Goal: Transaction & Acquisition: Purchase product/service

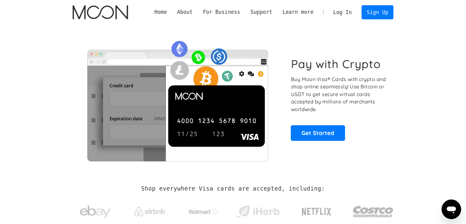
click at [346, 14] on link "Log In" at bounding box center [342, 12] width 29 height 13
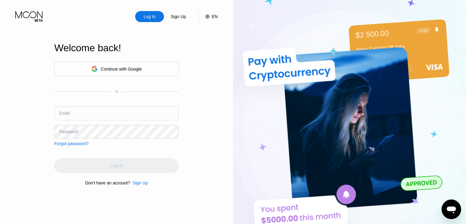
type input "samuelpaul107@gmail.com"
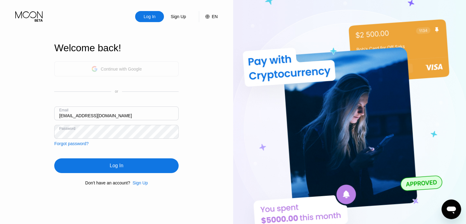
click at [128, 69] on div "Continue with Google" at bounding box center [121, 69] width 41 height 5
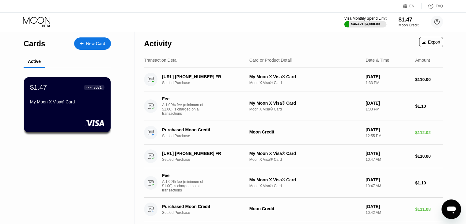
click at [354, 21] on div "Visa Monthly Spend Limit $463.21 / $4,000.00" at bounding box center [366, 21] width 42 height 11
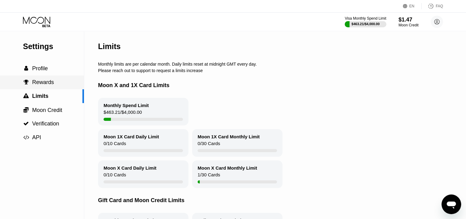
click at [36, 69] on span "Profile" at bounding box center [40, 68] width 16 height 6
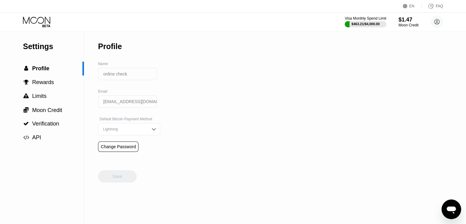
click at [44, 21] on icon at bounding box center [37, 22] width 29 height 11
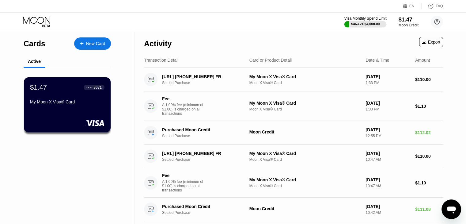
click at [359, 23] on div "$463.21 / $4,000.00" at bounding box center [365, 24] width 29 height 4
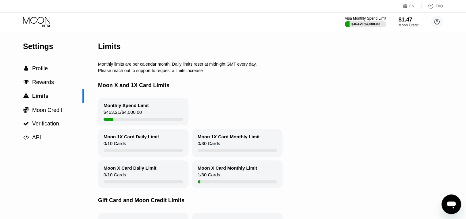
click at [36, 18] on icon at bounding box center [37, 22] width 29 height 11
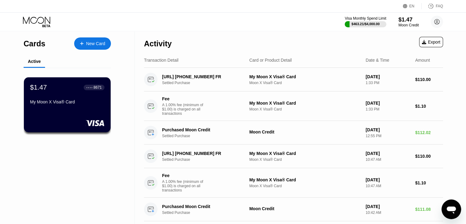
click at [406, 24] on div "Moon Credit" at bounding box center [409, 25] width 21 height 4
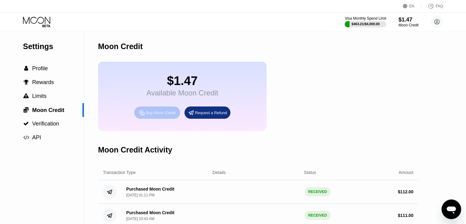
click at [167, 115] on div "Buy Moon Credit" at bounding box center [161, 112] width 30 height 5
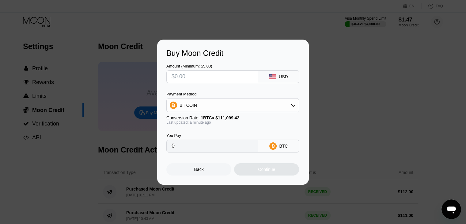
click at [206, 102] on div "BITCOIN" at bounding box center [233, 105] width 132 height 12
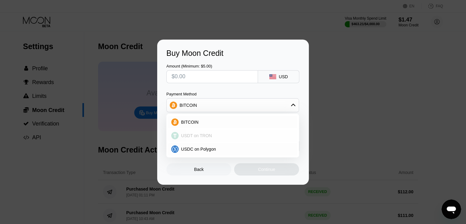
drag, startPoint x: 195, startPoint y: 134, endPoint x: 190, endPoint y: 120, distance: 14.3
click at [195, 135] on span "USDT on TRON" at bounding box center [196, 135] width 31 height 5
type input "0.00"
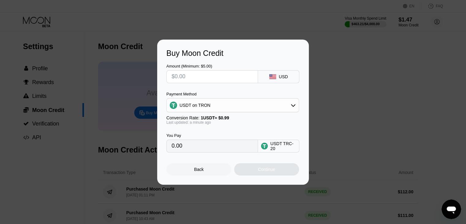
click at [185, 83] on div "Amount (Minimum: $5.00) USD Payment Method USDT on TRON Conversion Rate: 1 USDT…" at bounding box center [233, 105] width 133 height 95
click at [186, 79] on input "text" at bounding box center [212, 77] width 81 height 12
type input "$4"
type input "4.04"
type input "$42"
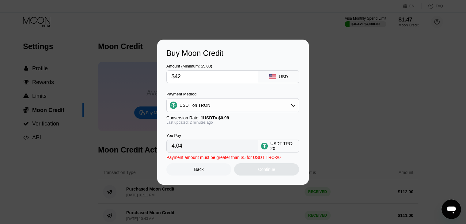
type input "42.42"
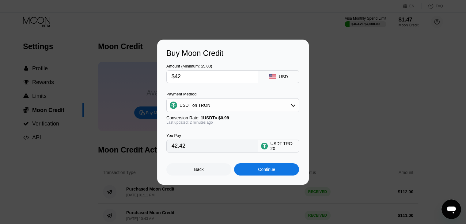
type input "$4"
type input "4.04"
type input "0.00"
type input "$7"
type input "7.07"
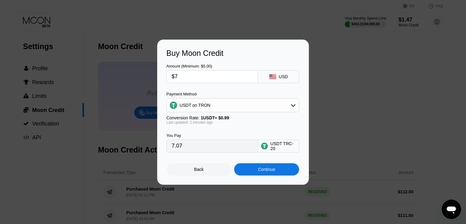
type input "$72"
type input "72.73"
type input "$7"
type input "7.07"
type input "$70"
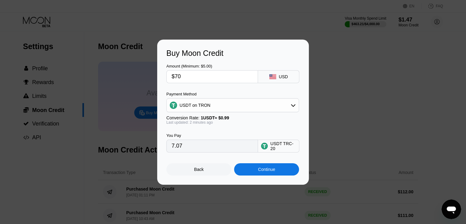
type input "70.71"
type input "$7"
type input "7.07"
type input "$714"
type input "721.21"
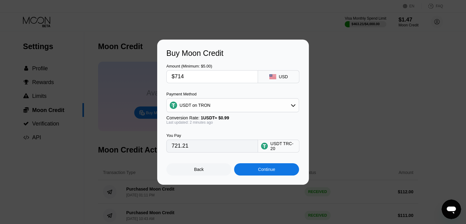
type input "$71"
type input "71.72"
type input "$71"
click at [255, 170] on div "Continue" at bounding box center [266, 169] width 65 height 12
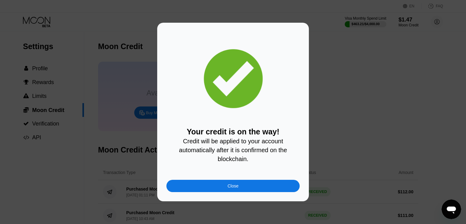
drag, startPoint x: 238, startPoint y: 186, endPoint x: 109, endPoint y: 116, distance: 147.1
click at [237, 186] on div "Close" at bounding box center [233, 186] width 133 height 12
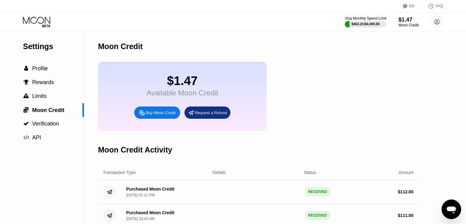
click at [39, 20] on icon at bounding box center [37, 22] width 29 height 11
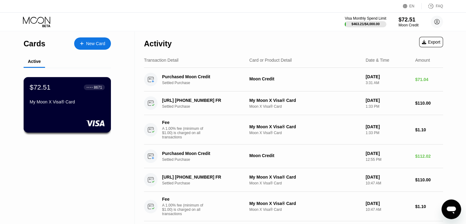
click at [86, 104] on div "My Moon X Visa® Card" at bounding box center [67, 101] width 75 height 5
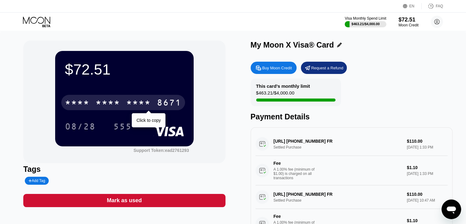
drag, startPoint x: 144, startPoint y: 102, endPoint x: 157, endPoint y: 91, distance: 17.4
click at [144, 103] on div "* * * *" at bounding box center [138, 103] width 25 height 10
